Goal: Task Accomplishment & Management: Use online tool/utility

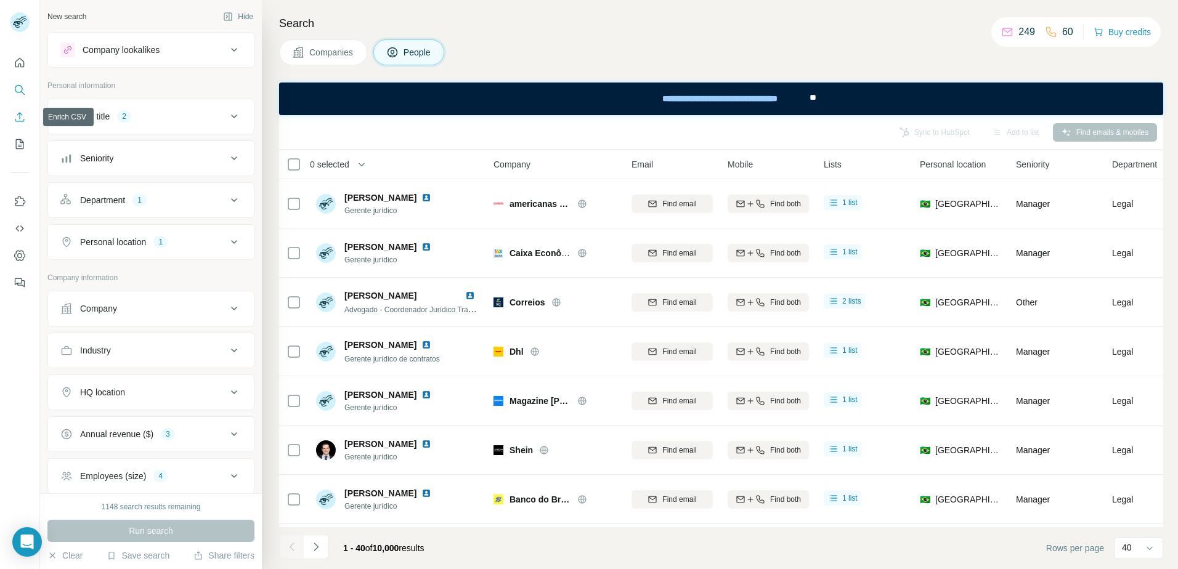
click at [20, 120] on icon "Enrich CSV" at bounding box center [20, 117] width 12 height 12
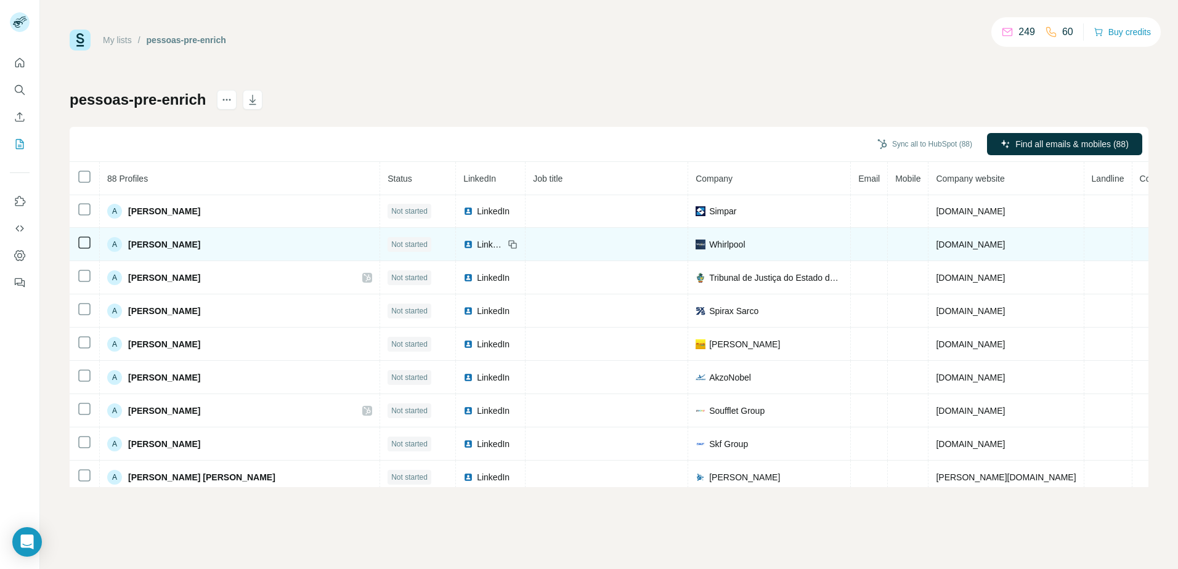
scroll to position [62, 0]
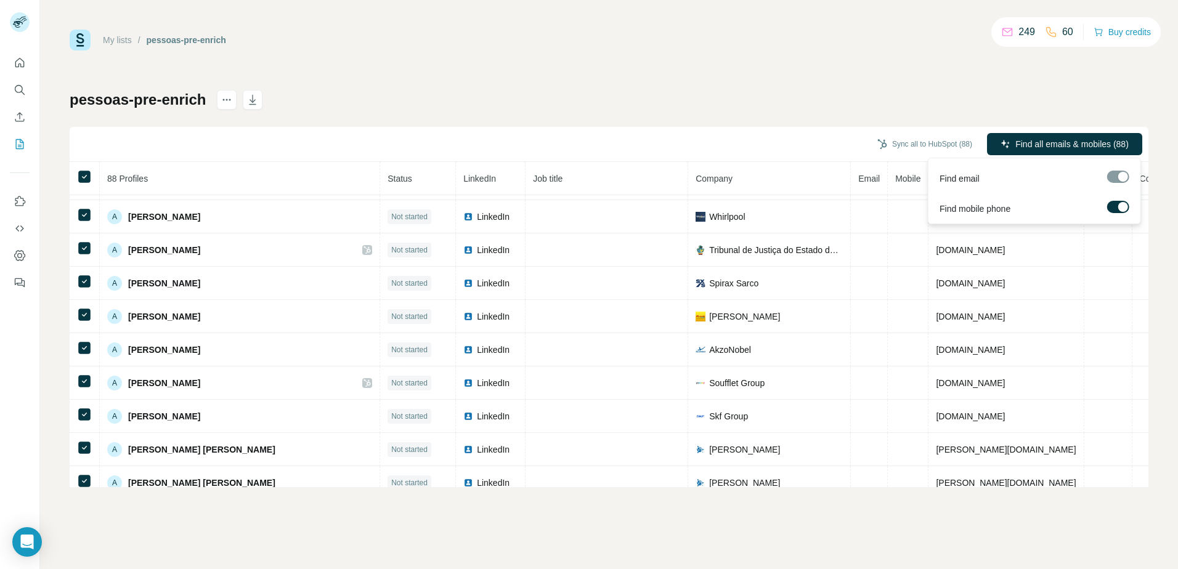
click at [1118, 204] on label at bounding box center [1118, 207] width 22 height 12
click at [1038, 93] on div "pessoas-pre-enrich Sync all to HubSpot (88) Find all emails (88) 88 Profiles St…" at bounding box center [609, 288] width 1079 height 397
click at [1082, 142] on span "Find all emails (88)" at bounding box center [1093, 144] width 73 height 12
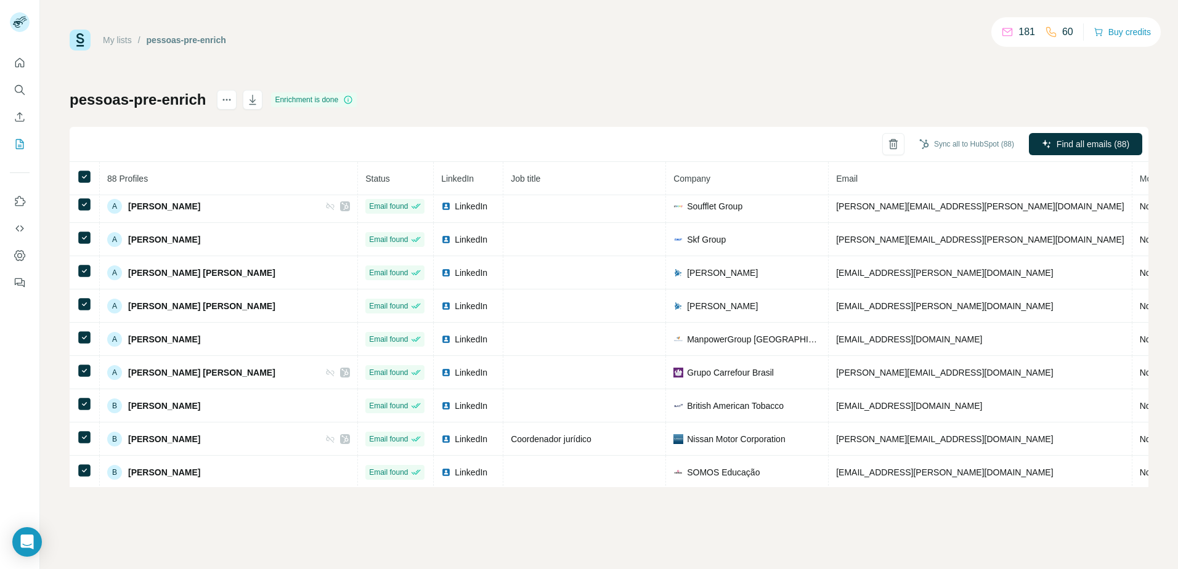
scroll to position [0, 0]
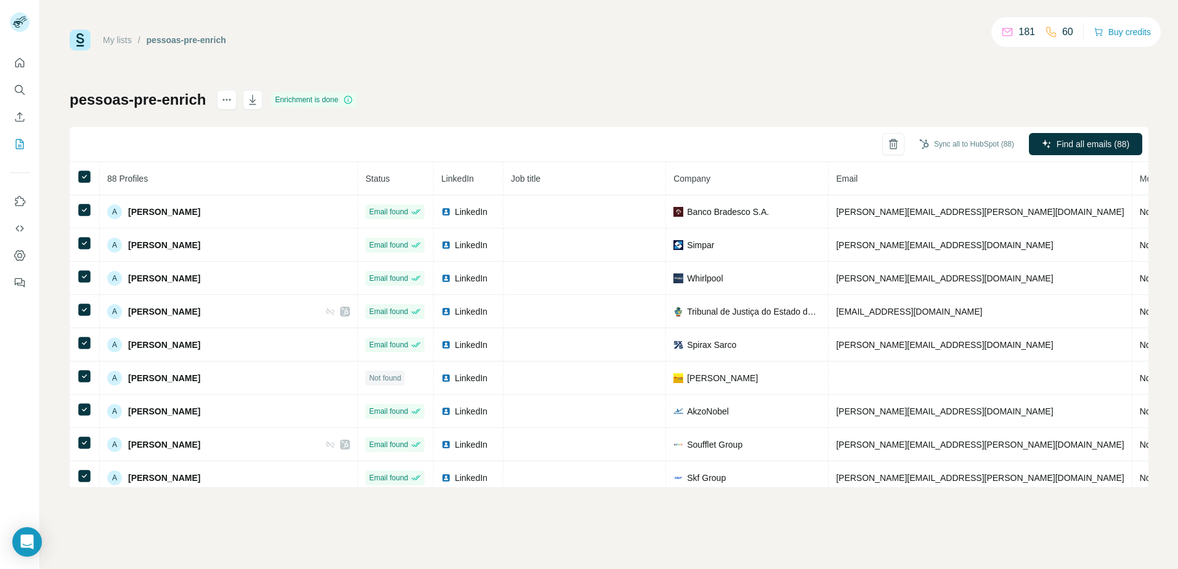
click at [423, 102] on div "pessoas-pre-enrich Enrichment is done Sync all to HubSpot (88) Find all emails …" at bounding box center [609, 288] width 1079 height 397
click at [83, 169] on icon at bounding box center [84, 176] width 15 height 15
click at [99, 103] on h1 "pessoas-pre-enrich" at bounding box center [138, 100] width 136 height 20
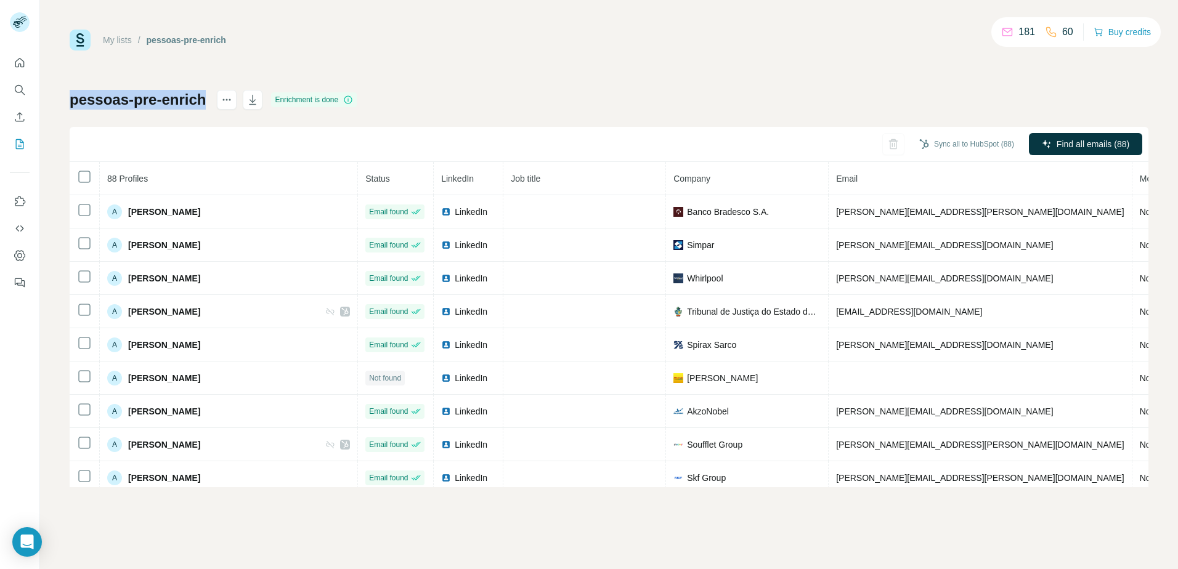
drag, startPoint x: 99, startPoint y: 103, endPoint x: 166, endPoint y: 102, distance: 67.8
click at [166, 102] on h1 "pessoas-pre-enrich" at bounding box center [138, 100] width 136 height 20
click at [366, 114] on div "pessoas-pre-enrich Enrichment is done Sync all to HubSpot (88) Find all emails …" at bounding box center [609, 288] width 1079 height 397
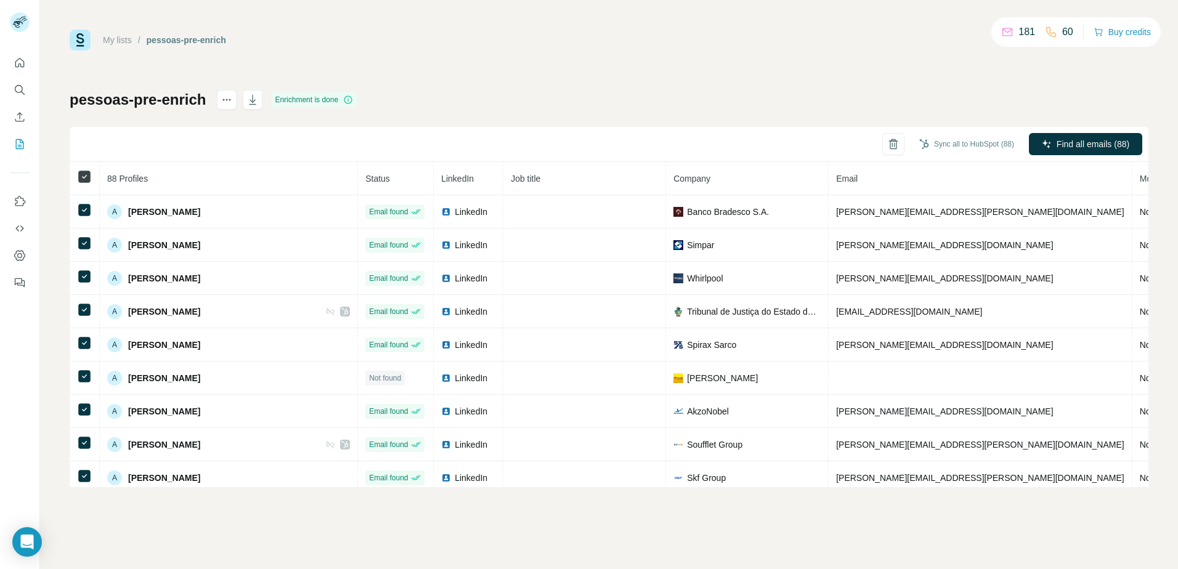
click at [83, 184] on icon at bounding box center [84, 176] width 15 height 15
click at [250, 103] on icon "button" at bounding box center [253, 100] width 12 height 12
click at [381, 30] on div "My lists / pessoas-pre-enrich 181 60 Buy credits" at bounding box center [609, 40] width 1079 height 21
